Goal: Check status: Check status

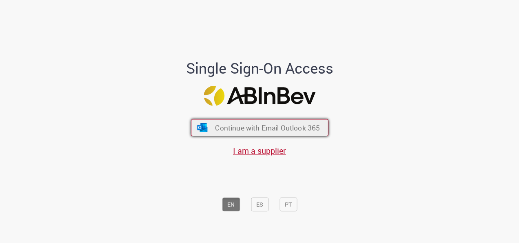
click at [274, 117] on div "Continue with Email Outlook 365 I am a supplier" at bounding box center [259, 133] width 135 height 45
click at [274, 125] on span "Continue with Email Outlook 365" at bounding box center [267, 127] width 105 height 9
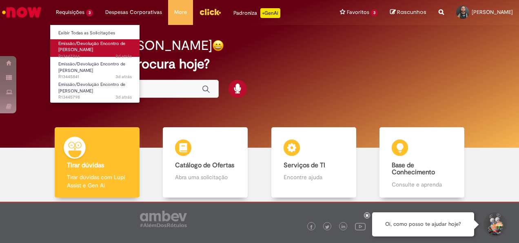
click at [79, 46] on link "Emissão/Devolução Encontro de Contas Fornecedor 2d atrás 2 dias atrás R13447266" at bounding box center [95, 48] width 90 height 18
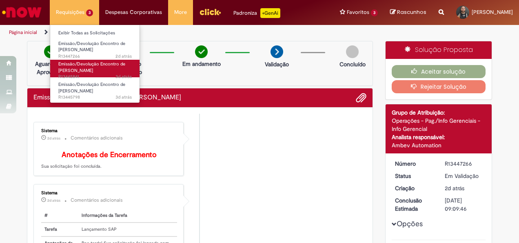
click at [80, 65] on span "Emissão/Devolução Encontro de Contas Fornecedor" at bounding box center [91, 67] width 67 height 13
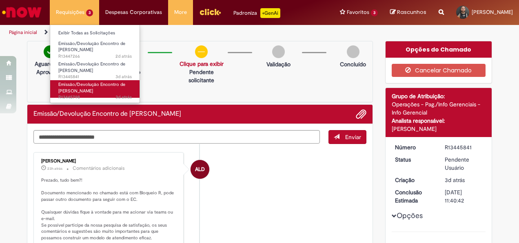
click at [89, 89] on span "Emissão/Devolução Encontro de Contas Fornecedor" at bounding box center [91, 87] width 67 height 13
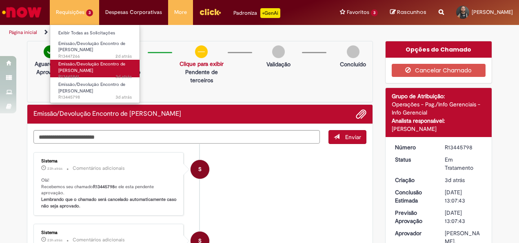
click at [78, 61] on span "Emissão/Devolução Encontro de Contas Fornecedor" at bounding box center [91, 67] width 67 height 13
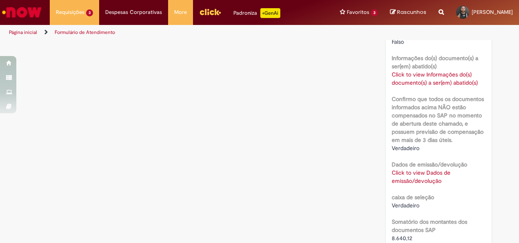
scroll to position [553, 0]
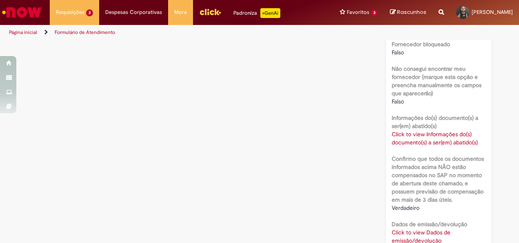
click at [423, 142] on link "Click to view Informações do(s) documento(s) a ser(em) abatido(s)" at bounding box center [435, 138] width 86 height 16
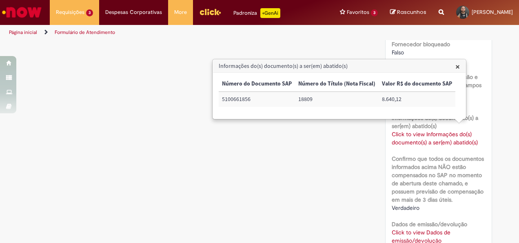
click at [452, 69] on h3 "Informações do(s) documento(s) a ser(em) abatido(s)" at bounding box center [339, 66] width 253 height 13
click at [452, 67] on h3 "Informações do(s) documento(s) a ser(em) abatido(s)" at bounding box center [339, 66] width 253 height 13
click at [456, 65] on span "×" at bounding box center [458, 66] width 4 height 11
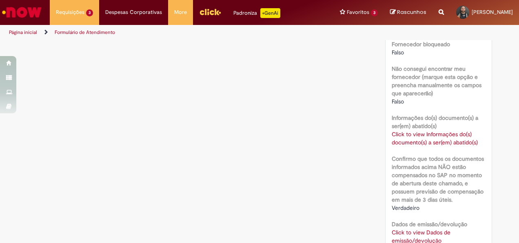
click at [398, 238] on link "Click to view Dados de emissão/devolução" at bounding box center [421, 236] width 59 height 16
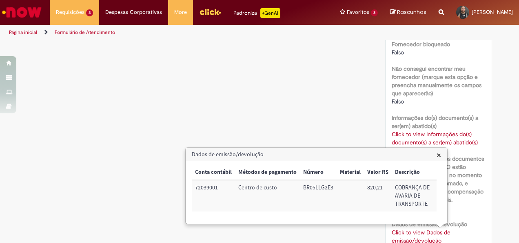
click at [438, 153] on span "×" at bounding box center [439, 154] width 4 height 11
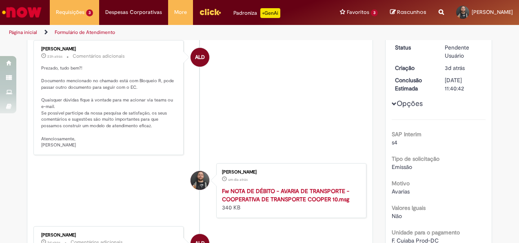
scroll to position [0, 0]
